Goal: Information Seeking & Learning: Learn about a topic

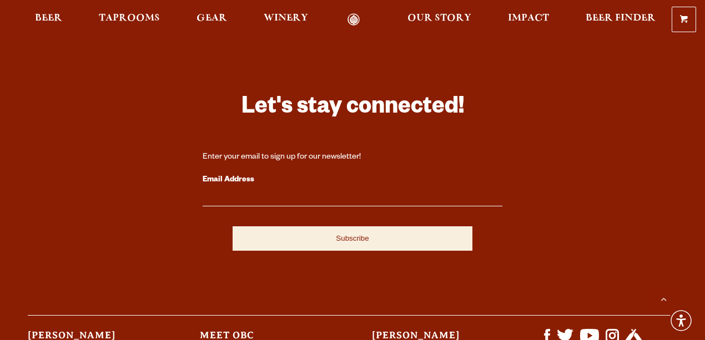
scroll to position [3183, 0]
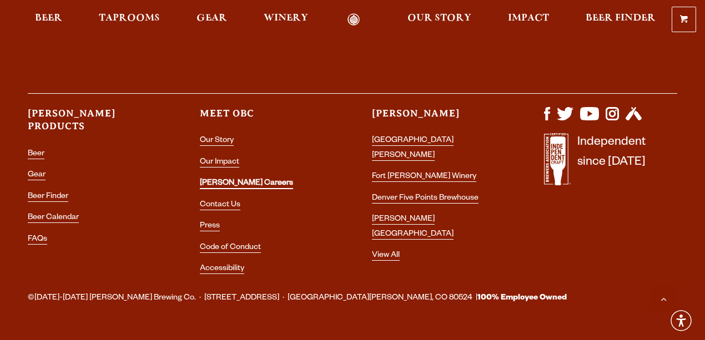
click at [228, 179] on link "[PERSON_NAME] Careers" at bounding box center [246, 184] width 93 height 10
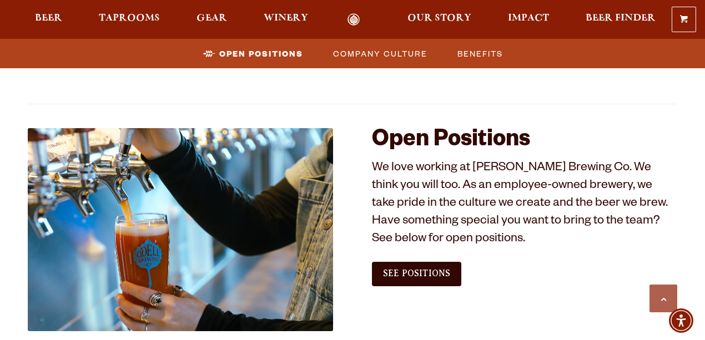
scroll to position [703, 0]
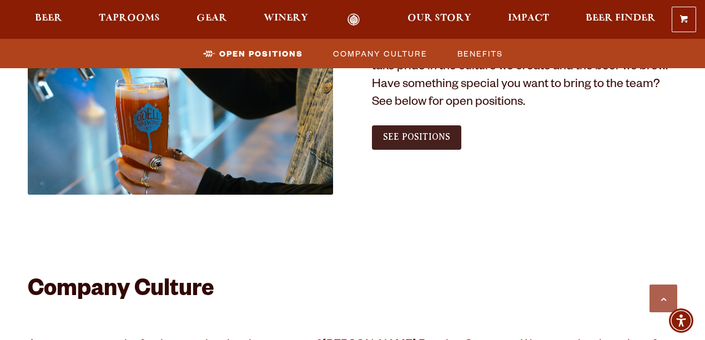
click at [410, 132] on link "See Positions" at bounding box center [416, 138] width 89 height 24
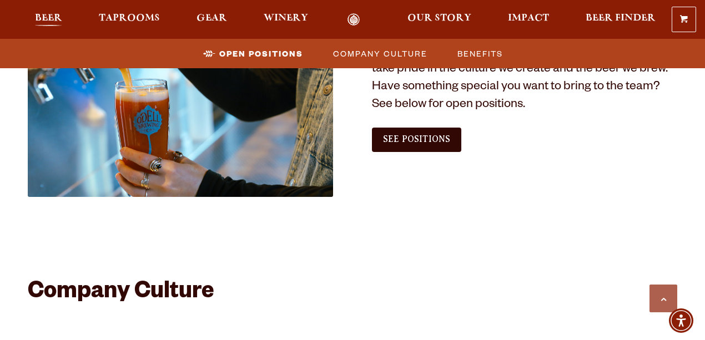
click at [50, 22] on span "Beer" at bounding box center [48, 18] width 27 height 9
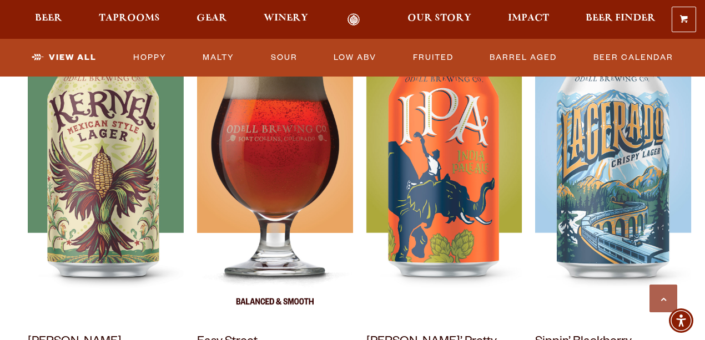
scroll to position [555, 0]
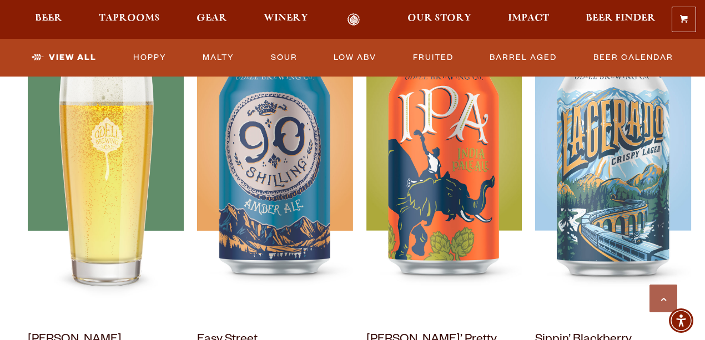
click at [112, 186] on img at bounding box center [106, 179] width 156 height 278
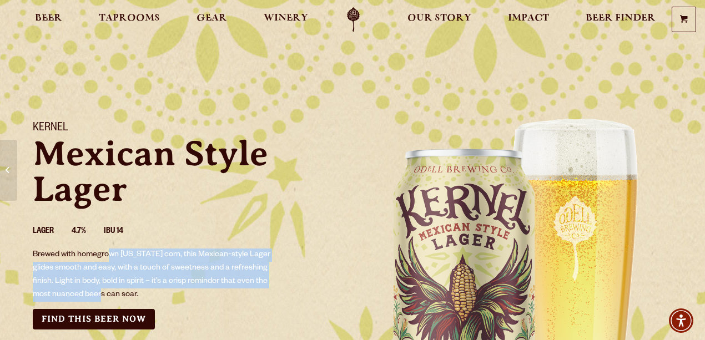
drag, startPoint x: 112, startPoint y: 255, endPoint x: 107, endPoint y: 293, distance: 37.6
click at [107, 293] on p "Brewed with homegrown Colorado corn, this Mexican-style Lager glides smooth and…" at bounding box center [155, 275] width 245 height 53
drag, startPoint x: 98, startPoint y: 253, endPoint x: 99, endPoint y: 294, distance: 41.1
click at [99, 294] on p "Brewed with homegrown Colorado corn, this Mexican-style Lager glides smooth and…" at bounding box center [155, 275] width 245 height 53
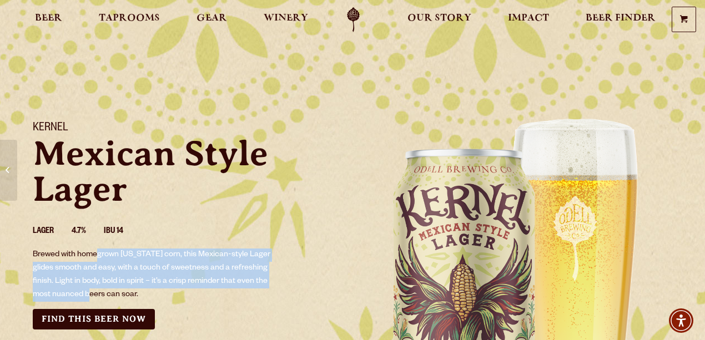
click at [99, 294] on p "Brewed with homegrown Colorado corn, this Mexican-style Lager glides smooth and…" at bounding box center [155, 275] width 245 height 53
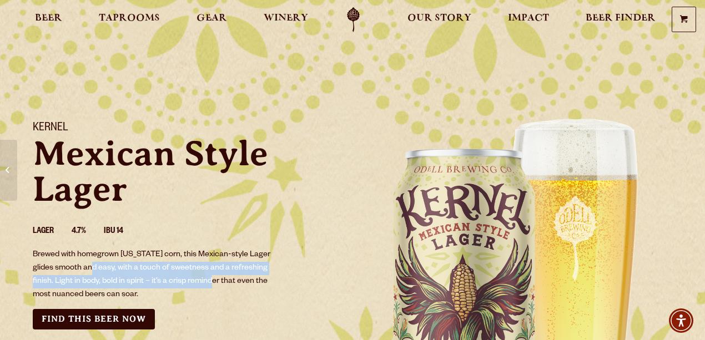
drag, startPoint x: 99, startPoint y: 265, endPoint x: 220, endPoint y: 279, distance: 122.4
click at [220, 279] on p "Brewed with homegrown Colorado corn, this Mexican-style Lager glides smooth and…" at bounding box center [155, 275] width 245 height 53
drag, startPoint x: 220, startPoint y: 279, endPoint x: 164, endPoint y: 213, distance: 85.9
click at [219, 279] on p "Brewed with homegrown Colorado corn, this Mexican-style Lager glides smooth and…" at bounding box center [155, 275] width 245 height 53
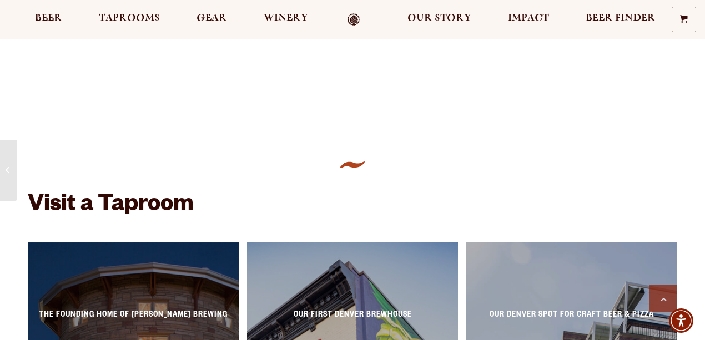
scroll to position [629, 0]
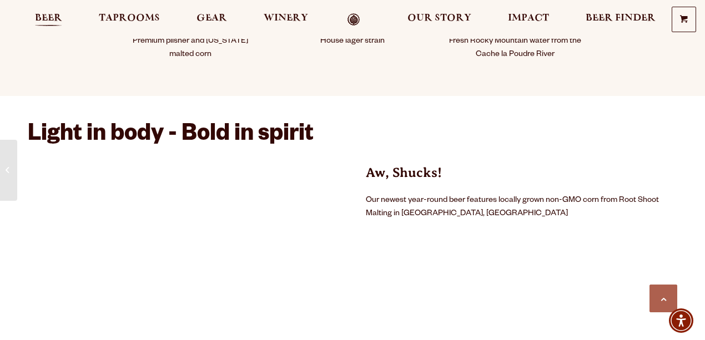
click at [55, 12] on div "0 Shopping Cart No products in the cart. Beer Taprooms Gear Winery Our Story Im…" at bounding box center [352, 20] width 705 height 26
click at [55, 14] on span "Beer" at bounding box center [48, 18] width 27 height 9
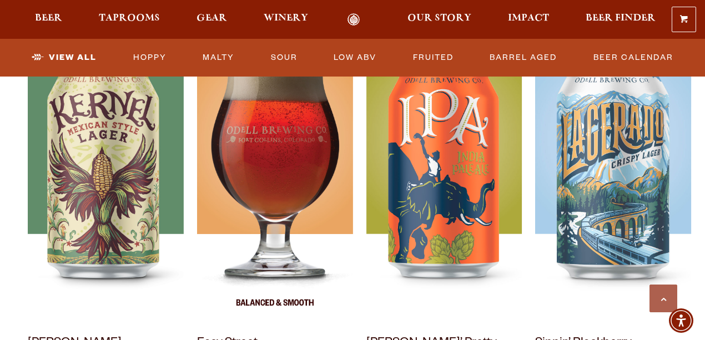
scroll to position [555, 0]
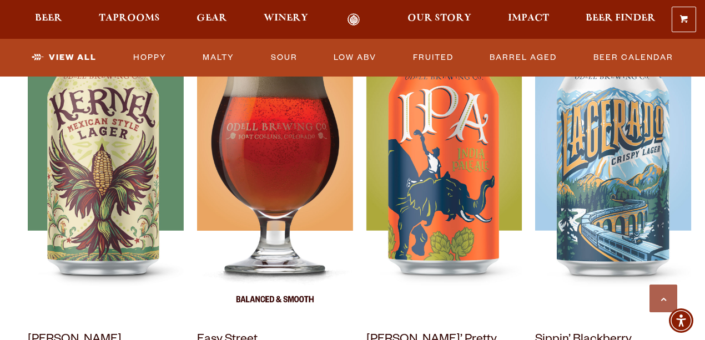
click at [265, 144] on img at bounding box center [275, 179] width 156 height 278
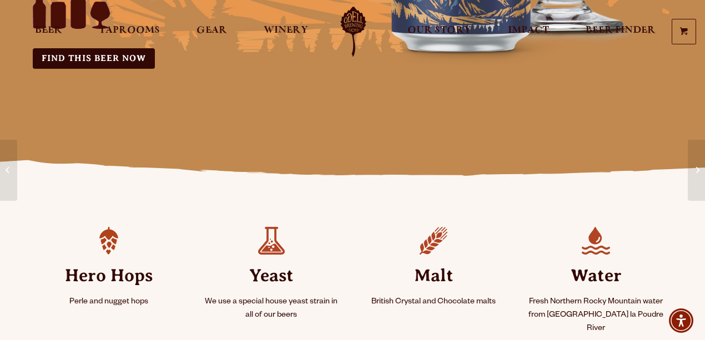
scroll to position [370, 0]
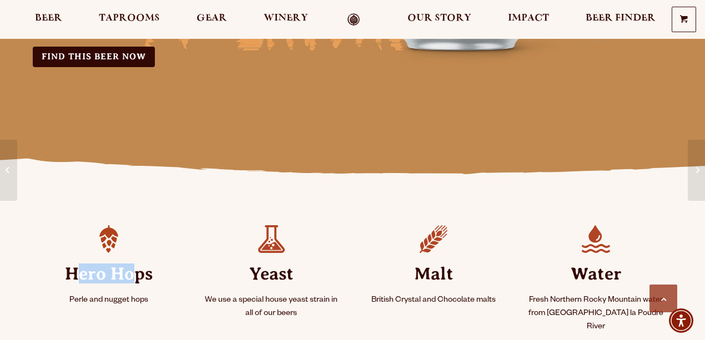
drag, startPoint x: 78, startPoint y: 272, endPoint x: 137, endPoint y: 267, distance: 59.1
click at [137, 267] on strong "Hero Hops" at bounding box center [109, 273] width 136 height 41
click at [138, 269] on strong "Hero Hops" at bounding box center [109, 273] width 136 height 41
drag, startPoint x: 123, startPoint y: 272, endPoint x: 86, endPoint y: 272, distance: 37.2
click at [86, 272] on strong "Hero Hops" at bounding box center [109, 273] width 136 height 41
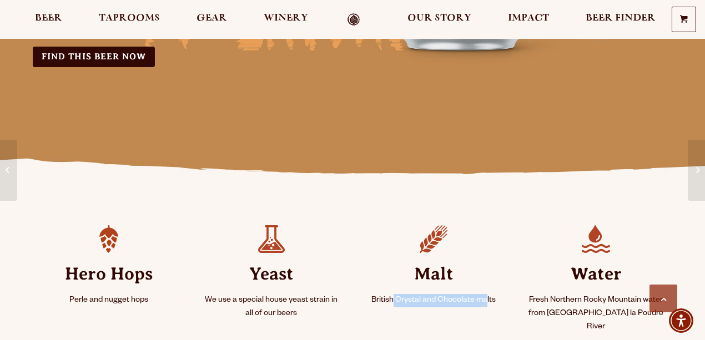
drag, startPoint x: 393, startPoint y: 298, endPoint x: 486, endPoint y: 298, distance: 92.7
click at [486, 298] on p "British Crystal and Chocolate malts" at bounding box center [434, 300] width 136 height 13
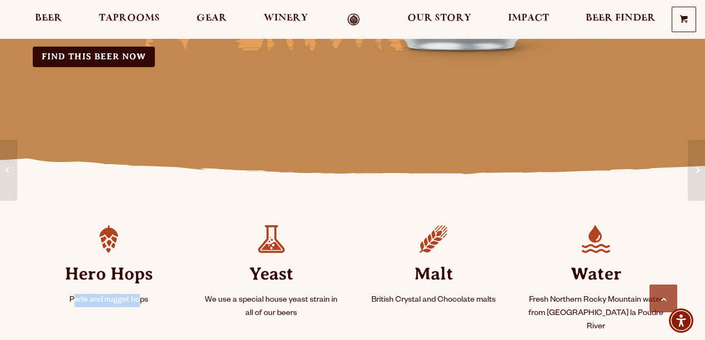
drag, startPoint x: 137, startPoint y: 299, endPoint x: 76, endPoint y: 297, distance: 61.7
click at [76, 297] on p "Perle and nugget hops" at bounding box center [109, 300] width 136 height 13
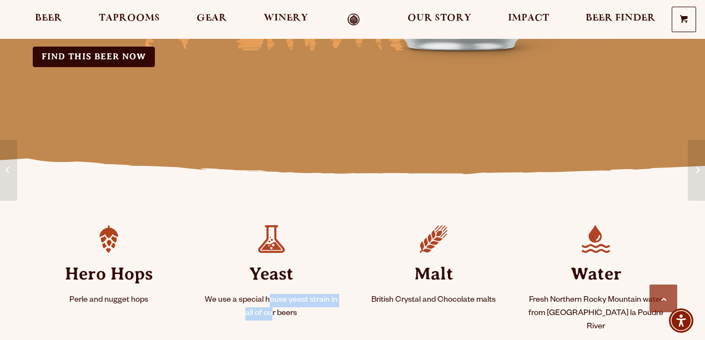
drag, startPoint x: 272, startPoint y: 299, endPoint x: 272, endPoint y: 313, distance: 14.4
click at [272, 313] on p "We use a special house yeast strain in all of our beers" at bounding box center [272, 307] width 136 height 27
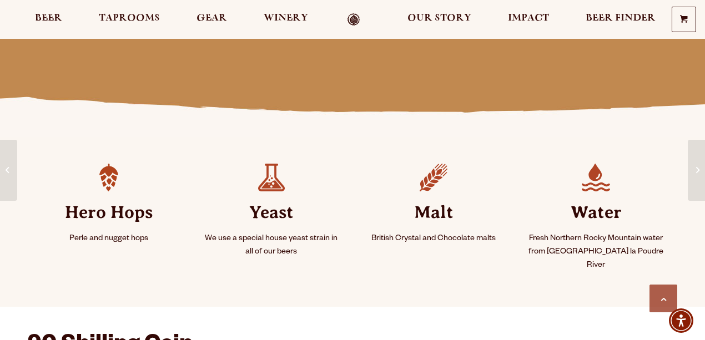
scroll to position [444, 0]
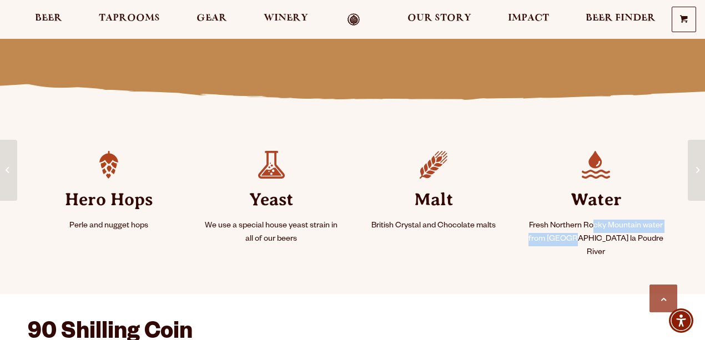
drag, startPoint x: 593, startPoint y: 228, endPoint x: 592, endPoint y: 237, distance: 9.0
click at [592, 237] on p "Fresh Northern Rocky Mountain water from [GEOGRAPHIC_DATA] la Poudre River" at bounding box center [597, 240] width 136 height 40
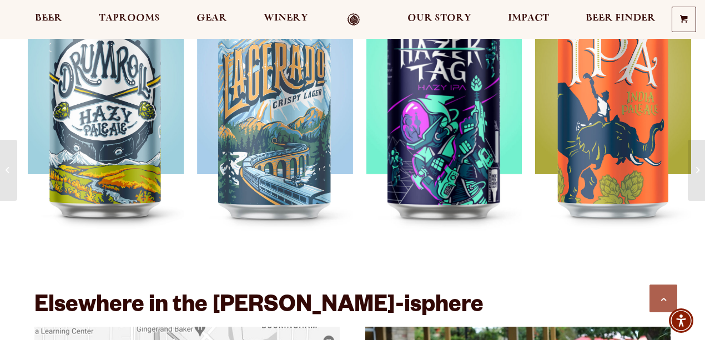
scroll to position [1962, 0]
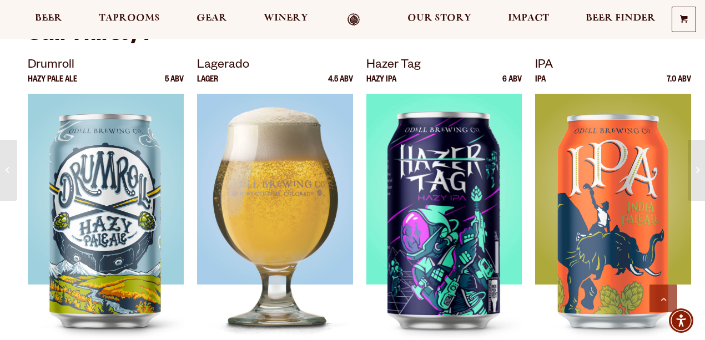
click at [295, 201] on img at bounding box center [275, 233] width 156 height 278
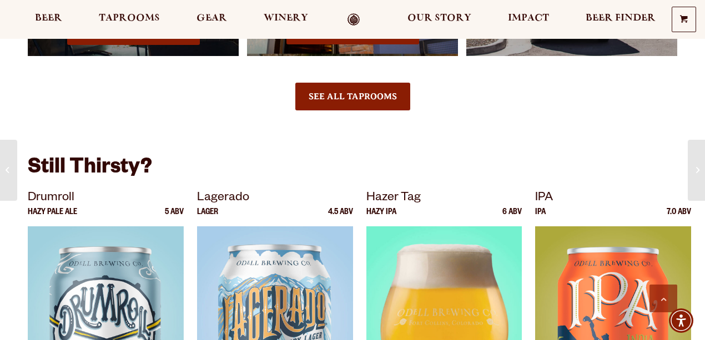
scroll to position [1921, 0]
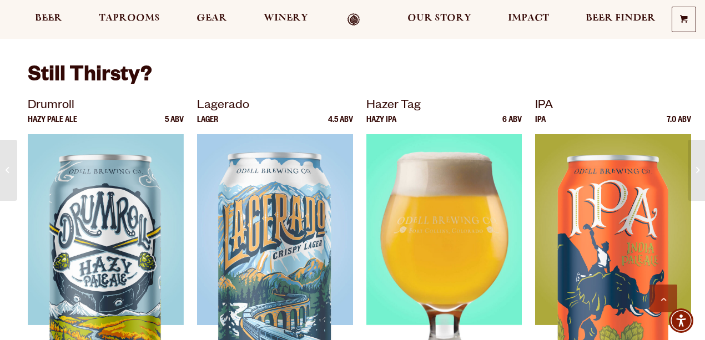
click at [460, 227] on img at bounding box center [445, 273] width 156 height 278
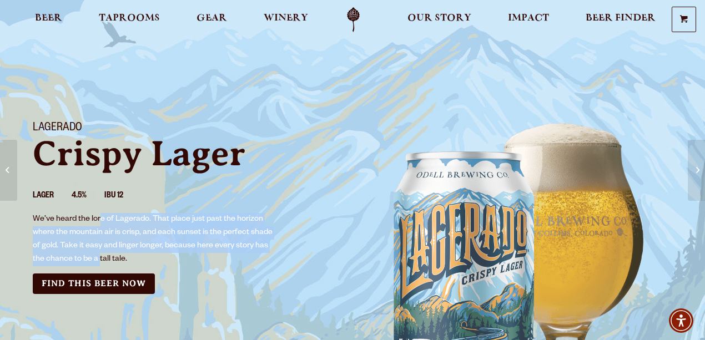
drag, startPoint x: 99, startPoint y: 217, endPoint x: 98, endPoint y: 259, distance: 42.2
click at [98, 259] on p "We’ve heard the lore of Lagerado. That place just past the horizon where the mo…" at bounding box center [155, 239] width 245 height 53
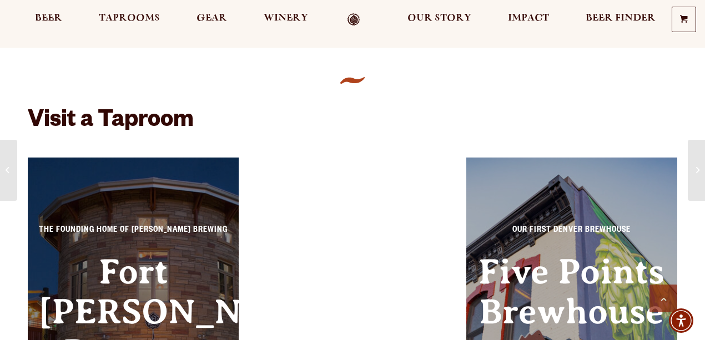
scroll to position [370, 0]
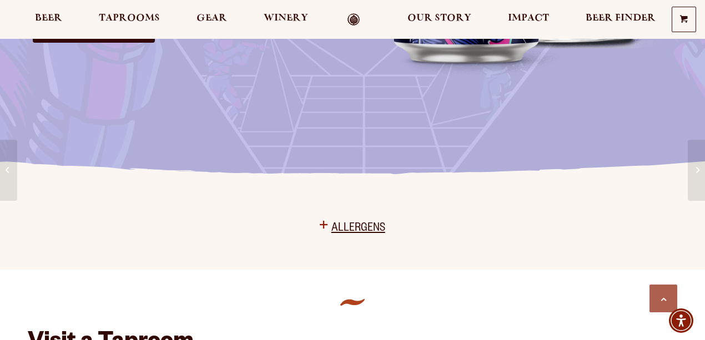
click at [375, 227] on span "Allergens" at bounding box center [359, 230] width 54 height 18
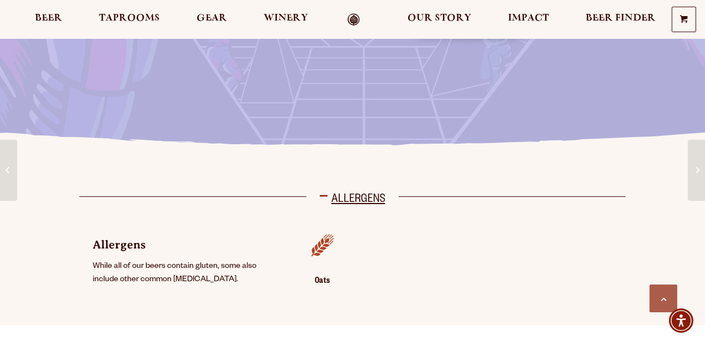
scroll to position [444, 0]
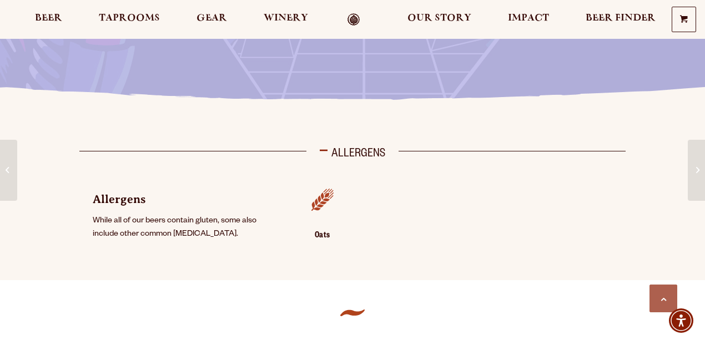
drag, startPoint x: 177, startPoint y: 220, endPoint x: 180, endPoint y: 232, distance: 12.7
click at [180, 232] on p "Allergens While all of our beers contain gluten, some also include other common…" at bounding box center [182, 216] width 178 height 51
click at [179, 232] on p "Allergens While all of our beers contain gluten, some also include other common…" at bounding box center [182, 216] width 178 height 51
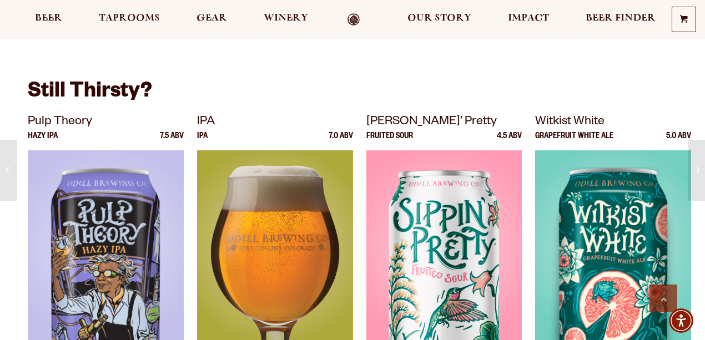
scroll to position [1296, 0]
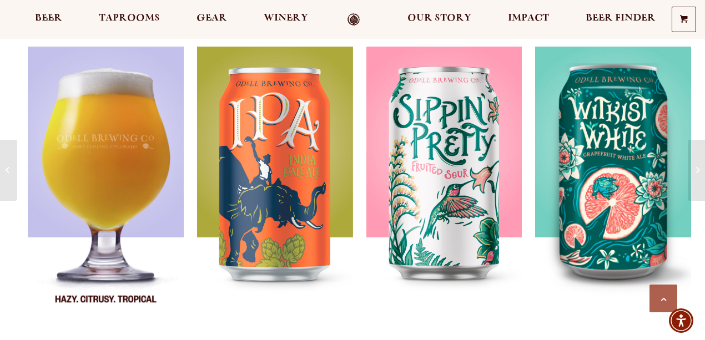
click at [133, 183] on div at bounding box center [106, 186] width 156 height 278
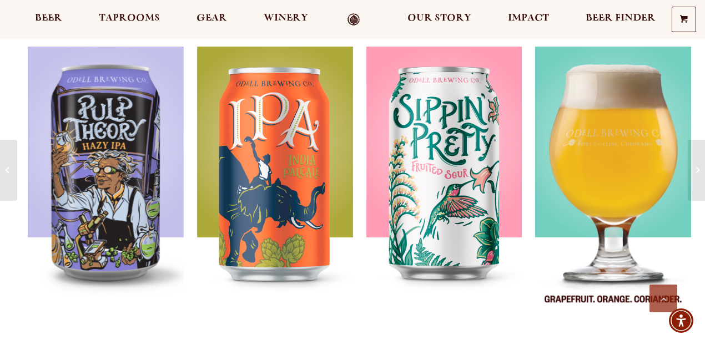
click at [606, 162] on img at bounding box center [613, 186] width 156 height 278
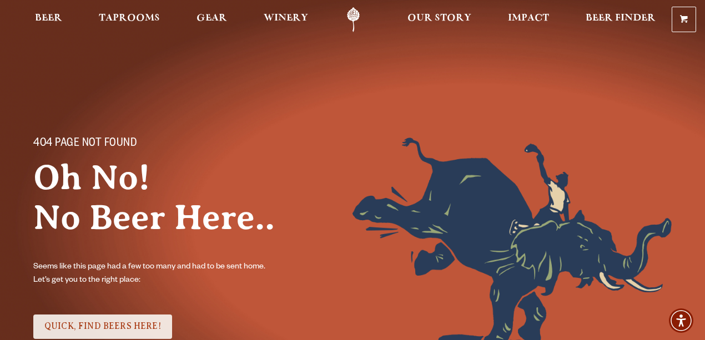
click at [92, 328] on span "QUICK, FIND BEERS HERE!" at bounding box center [102, 327] width 117 height 10
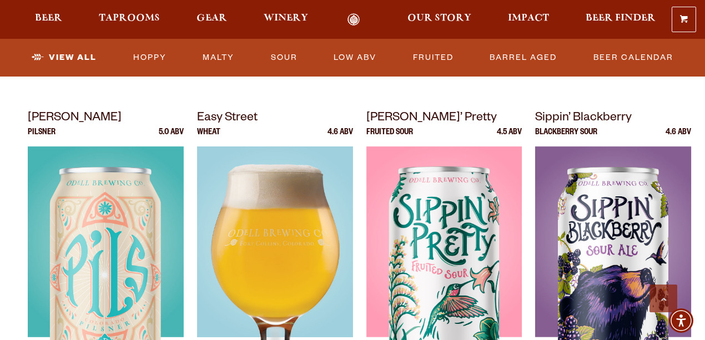
scroll to position [555, 0]
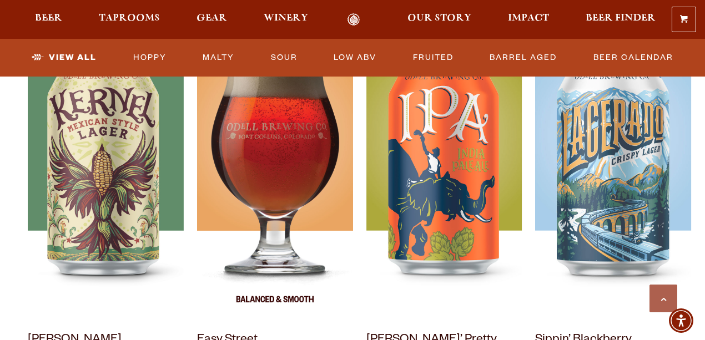
click at [287, 170] on img at bounding box center [275, 179] width 156 height 278
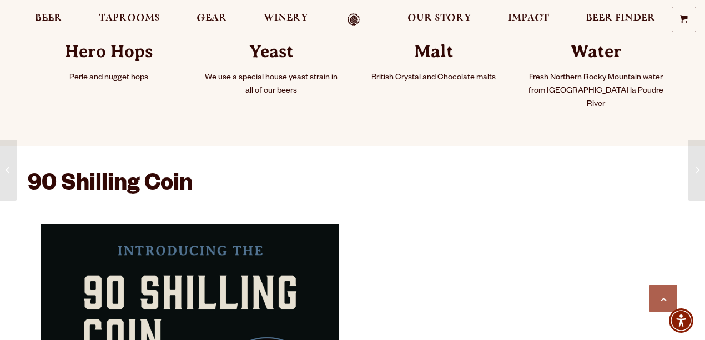
scroll to position [814, 0]
